Goal: Complete application form: Complete application form

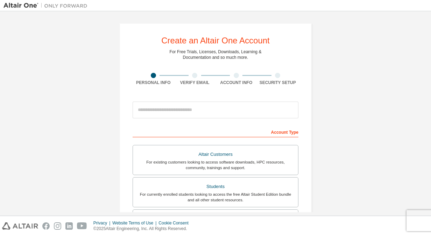
scroll to position [88, 0]
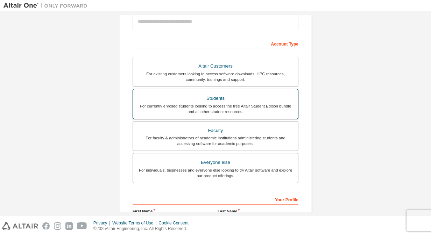
click at [166, 112] on div "For currently enrolled students looking to access the free Altair Student Editi…" at bounding box center [215, 108] width 157 height 11
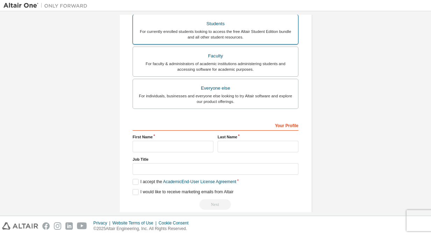
scroll to position [186, 0]
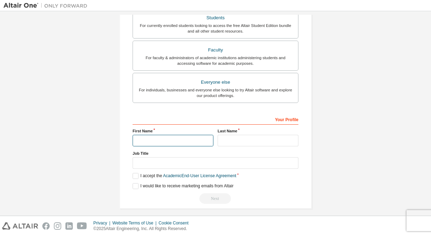
click at [179, 135] on input "text" at bounding box center [173, 141] width 81 height 12
type input "*"
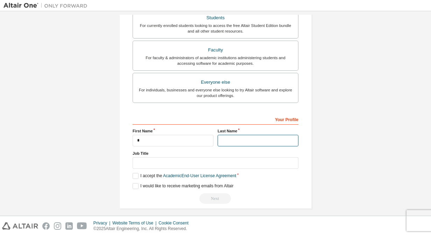
click at [227, 137] on input "text" at bounding box center [258, 141] width 81 height 12
type input "********"
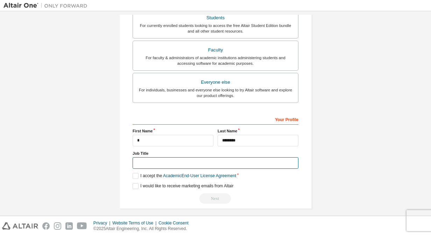
click at [197, 162] on input "text" at bounding box center [216, 163] width 166 height 12
type input "*******"
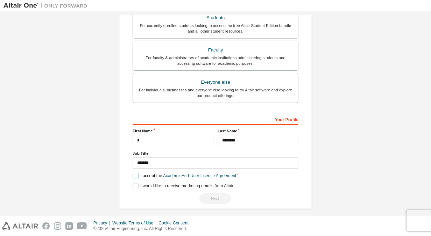
click at [133, 176] on label "I accept the Academic End-User License Agreement" at bounding box center [185, 176] width 104 height 6
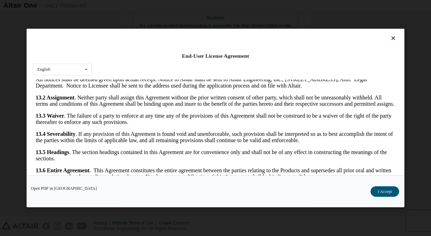
scroll to position [18, 0]
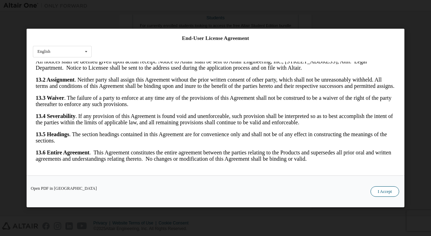
click at [377, 186] on button "I Accept" at bounding box center [384, 191] width 29 height 10
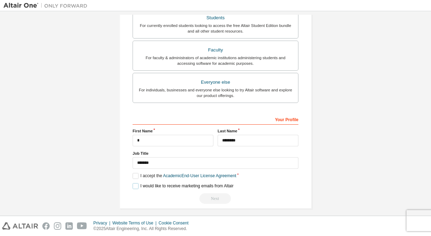
click at [133, 185] on label "I would like to receive marketing emails from Altair" at bounding box center [183, 186] width 101 height 6
click at [212, 197] on div "Next" at bounding box center [216, 198] width 166 height 10
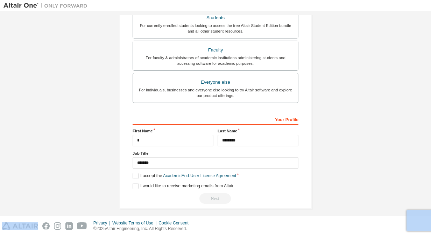
click at [212, 197] on div "Next" at bounding box center [216, 198] width 166 height 10
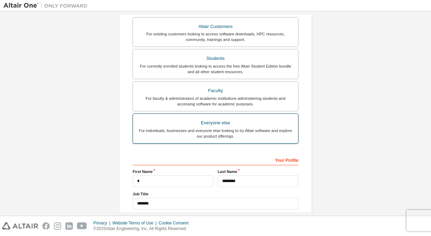
click at [248, 130] on div "For individuals, businesses and everyone else looking to try Altair software an…" at bounding box center [215, 133] width 157 height 11
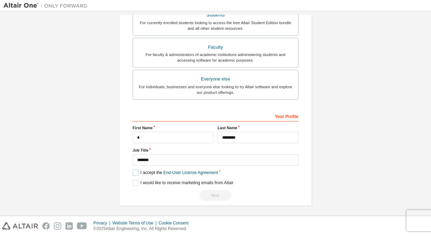
click at [134, 171] on label "I accept the End-User License Agreement" at bounding box center [175, 173] width 85 height 6
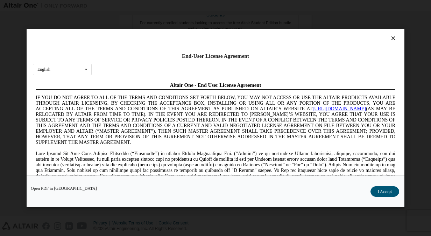
scroll to position [0, 0]
click at [395, 188] on button "I Accept" at bounding box center [384, 191] width 29 height 10
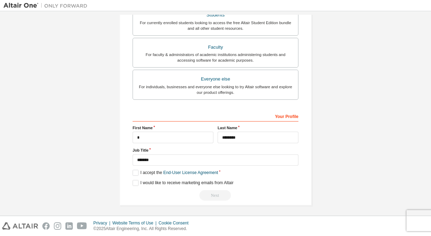
click at [218, 190] on div "Next" at bounding box center [216, 195] width 166 height 10
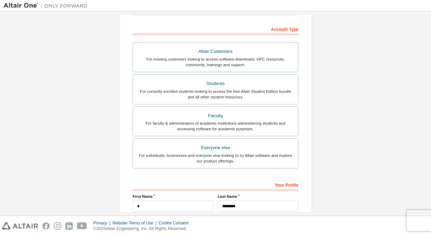
scroll to position [92, 0]
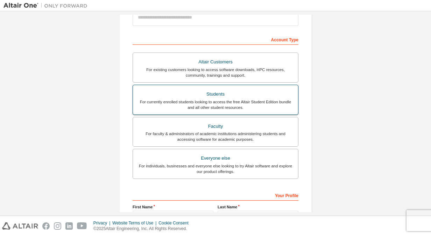
click at [258, 92] on div "Students" at bounding box center [215, 94] width 157 height 10
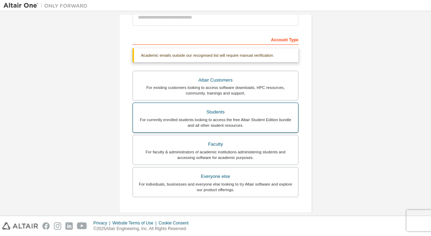
scroll to position [190, 0]
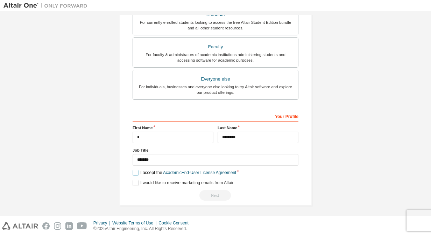
click at [136, 171] on label "I accept the Academic End-User License Agreement" at bounding box center [185, 173] width 104 height 6
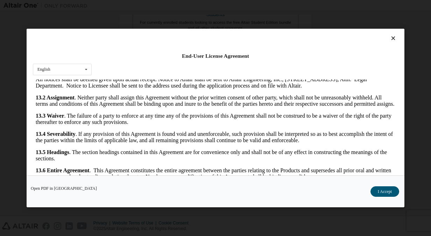
scroll to position [18, 0]
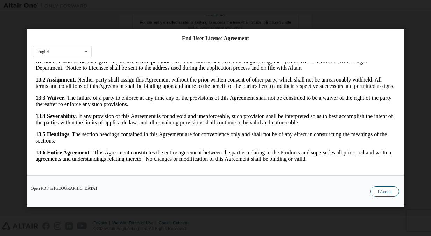
click at [390, 187] on button "I Accept" at bounding box center [384, 191] width 29 height 10
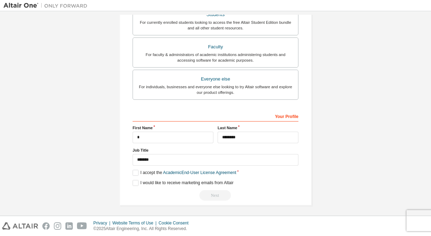
click at [221, 195] on div "Next" at bounding box center [216, 195] width 166 height 10
click at [213, 196] on div "Next" at bounding box center [216, 195] width 166 height 10
click at [414, 221] on div "Privacy Website Terms of Use Cookie Consent © 2025 Altair Engineering, Inc. All…" at bounding box center [215, 226] width 431 height 20
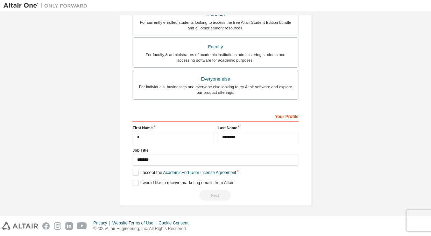
click at [417, 220] on div "Privacy Website Terms of Use Cookie Consent © 2025 Altair Engineering, Inc. All…" at bounding box center [215, 226] width 431 height 20
click at [416, 220] on div "Privacy Website Terms of Use Cookie Consent © 2025 Altair Engineering, Inc. All…" at bounding box center [215, 226] width 431 height 20
click at [318, 200] on div "Create an Altair One Account For Free Trials, Licenses, Downloads, Learning & D…" at bounding box center [215, 19] width 209 height 389
click at [220, 195] on div "Next" at bounding box center [216, 195] width 166 height 10
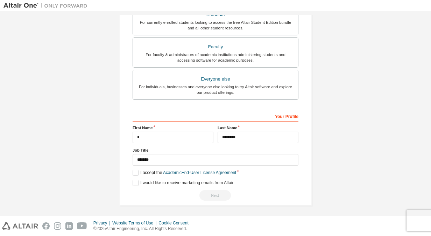
click at [214, 193] on div "Next" at bounding box center [216, 195] width 166 height 10
click at [220, 192] on div "Next" at bounding box center [216, 195] width 166 height 10
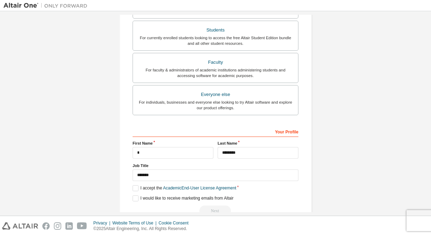
scroll to position [190, 0]
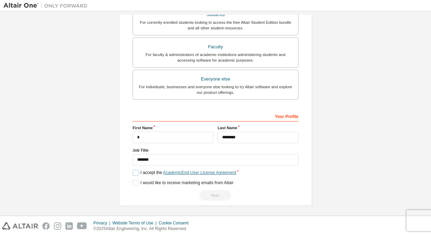
click at [194, 170] on link "Academic End-User License Agreement" at bounding box center [199, 172] width 73 height 5
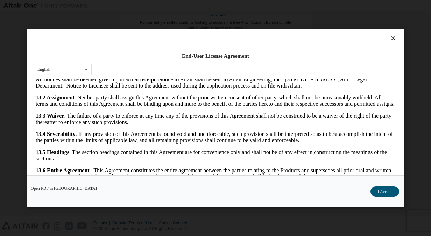
scroll to position [18, 0]
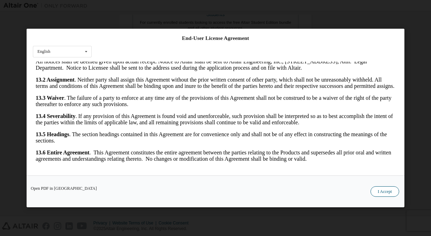
click at [391, 194] on button "I Accept" at bounding box center [384, 191] width 29 height 10
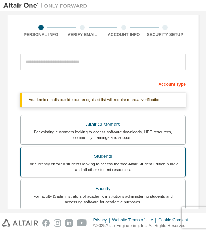
scroll to position [0, 0]
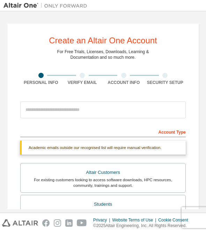
click at [82, 79] on div "Verify Email" at bounding box center [83, 79] width 42 height 13
click at [163, 132] on div "Account Type" at bounding box center [103, 131] width 166 height 11
